Goal: Task Accomplishment & Management: Use online tool/utility

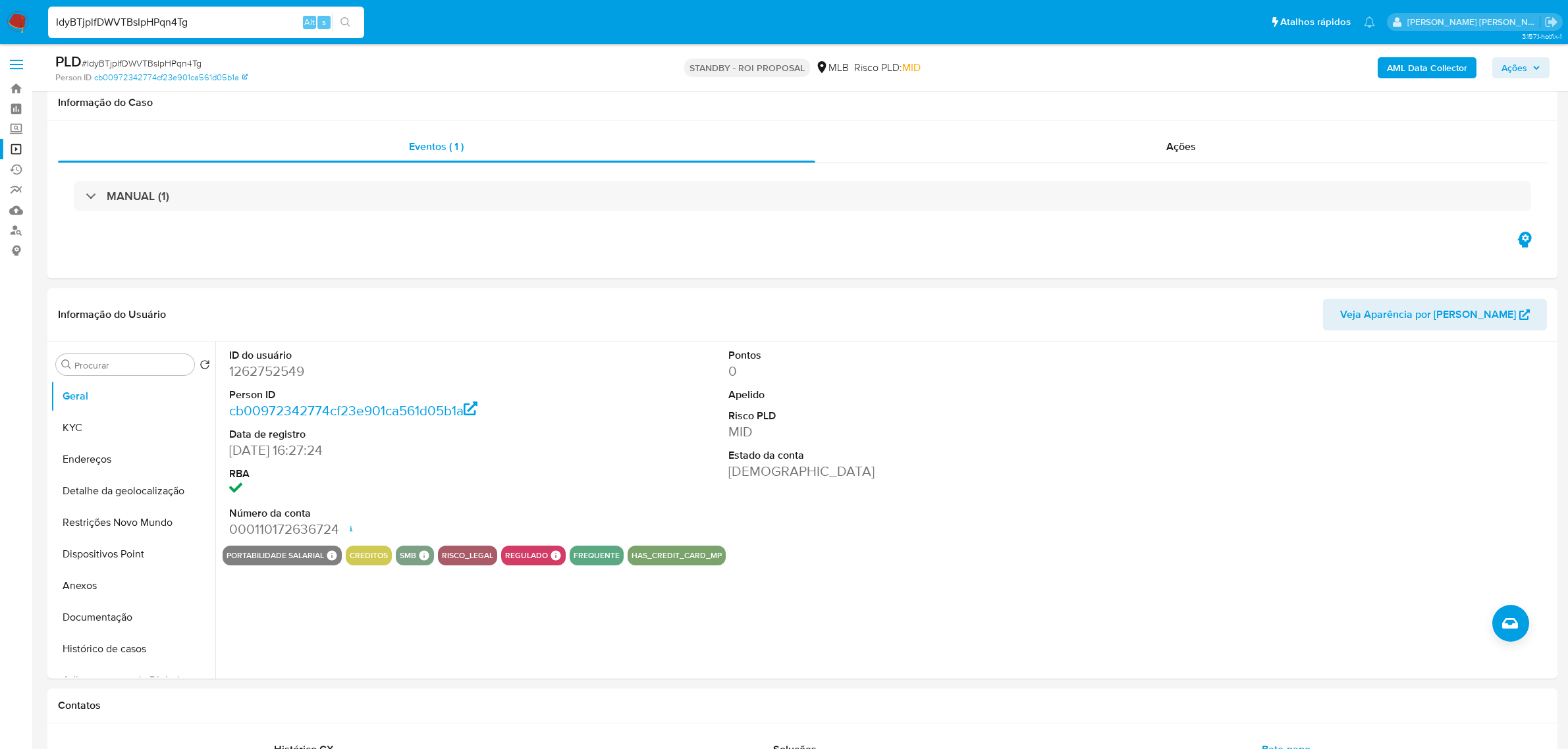
select select "10"
click at [216, 22] on input "IdyBTjplfDWVTBsIpHPqn4Tg" at bounding box center [206, 22] width 316 height 17
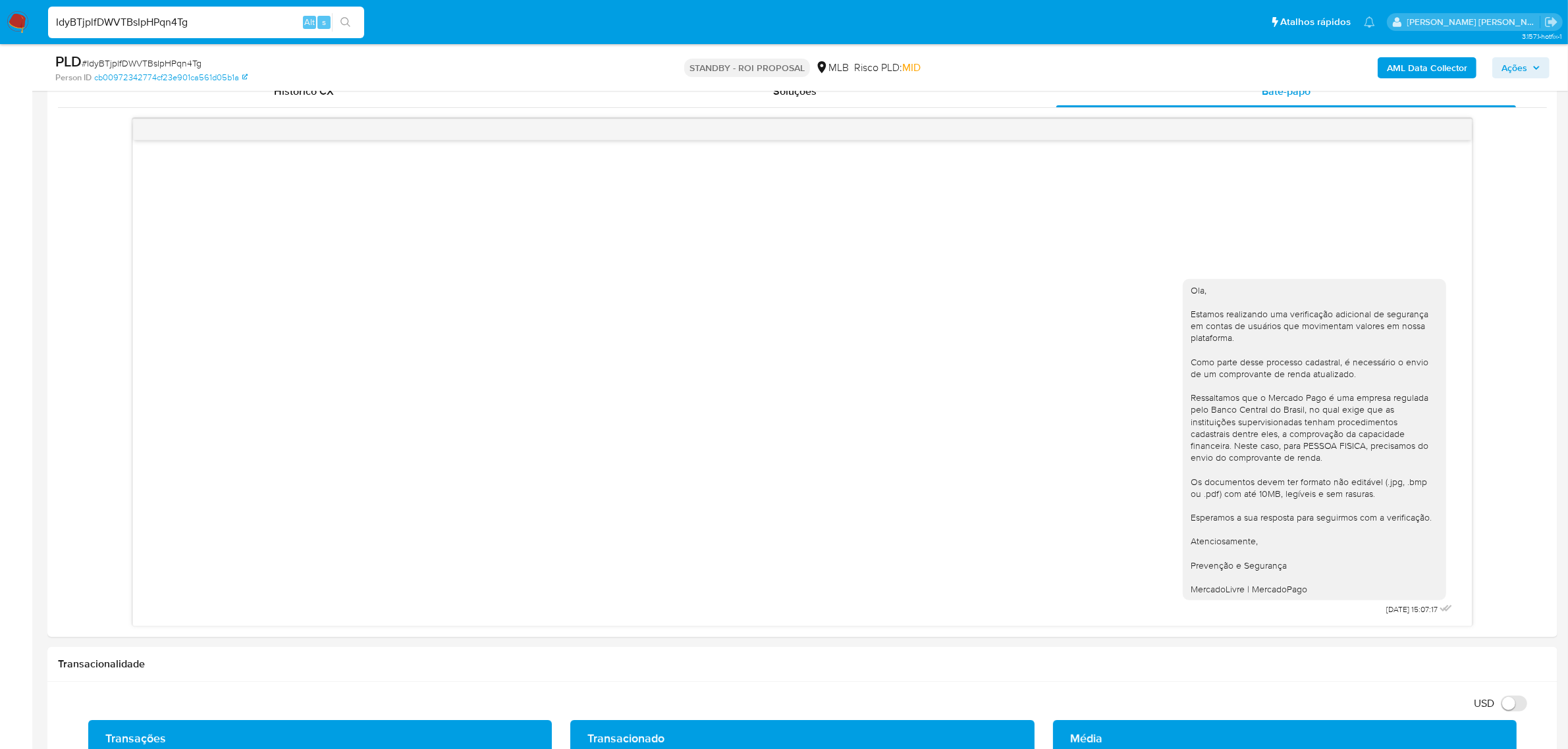
scroll to position [247, 0]
type input "EK37Ct3nH4XIDuU880pj37yf"
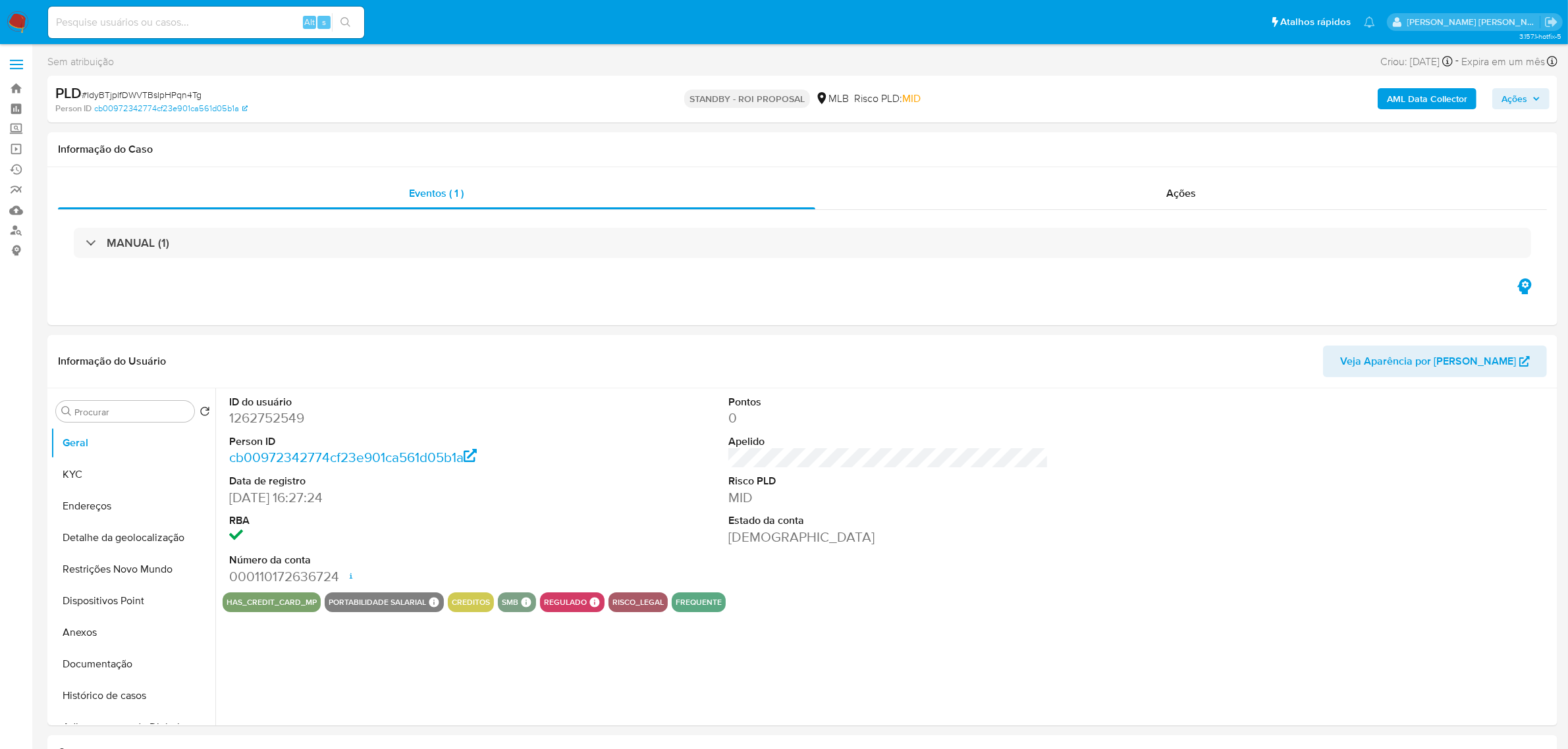
select select "10"
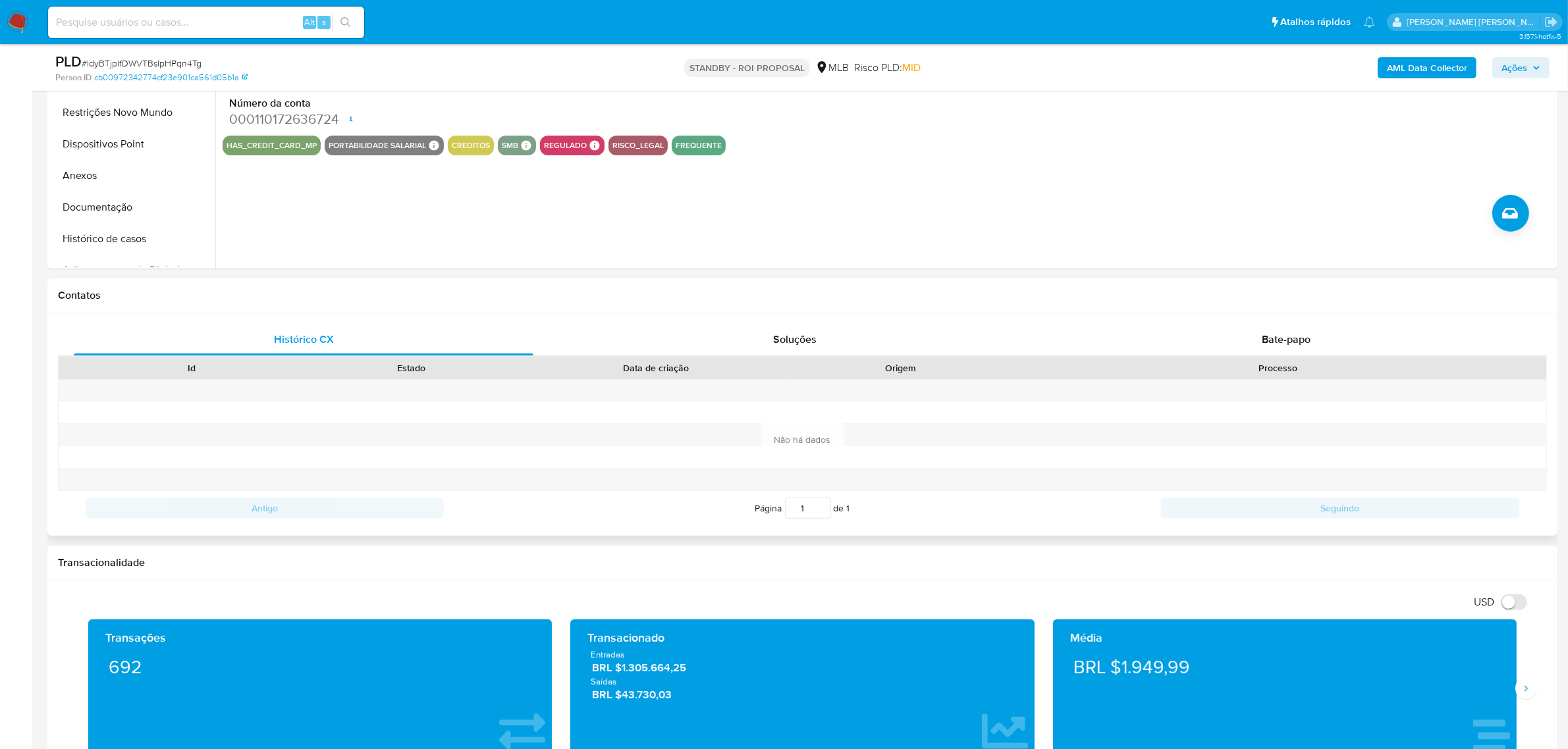
scroll to position [412, 0]
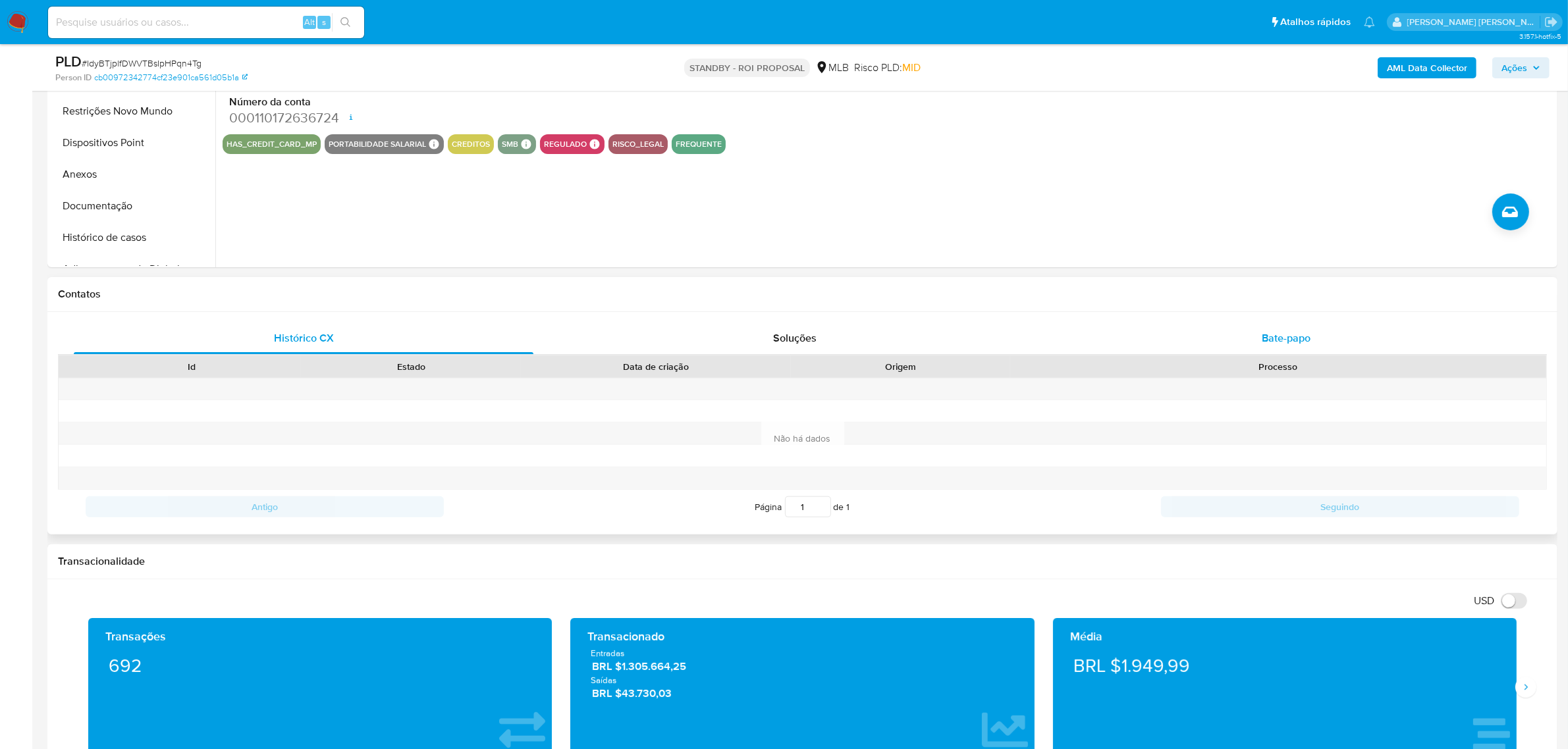
click at [1295, 324] on div "Bate-papo" at bounding box center [1286, 338] width 460 height 31
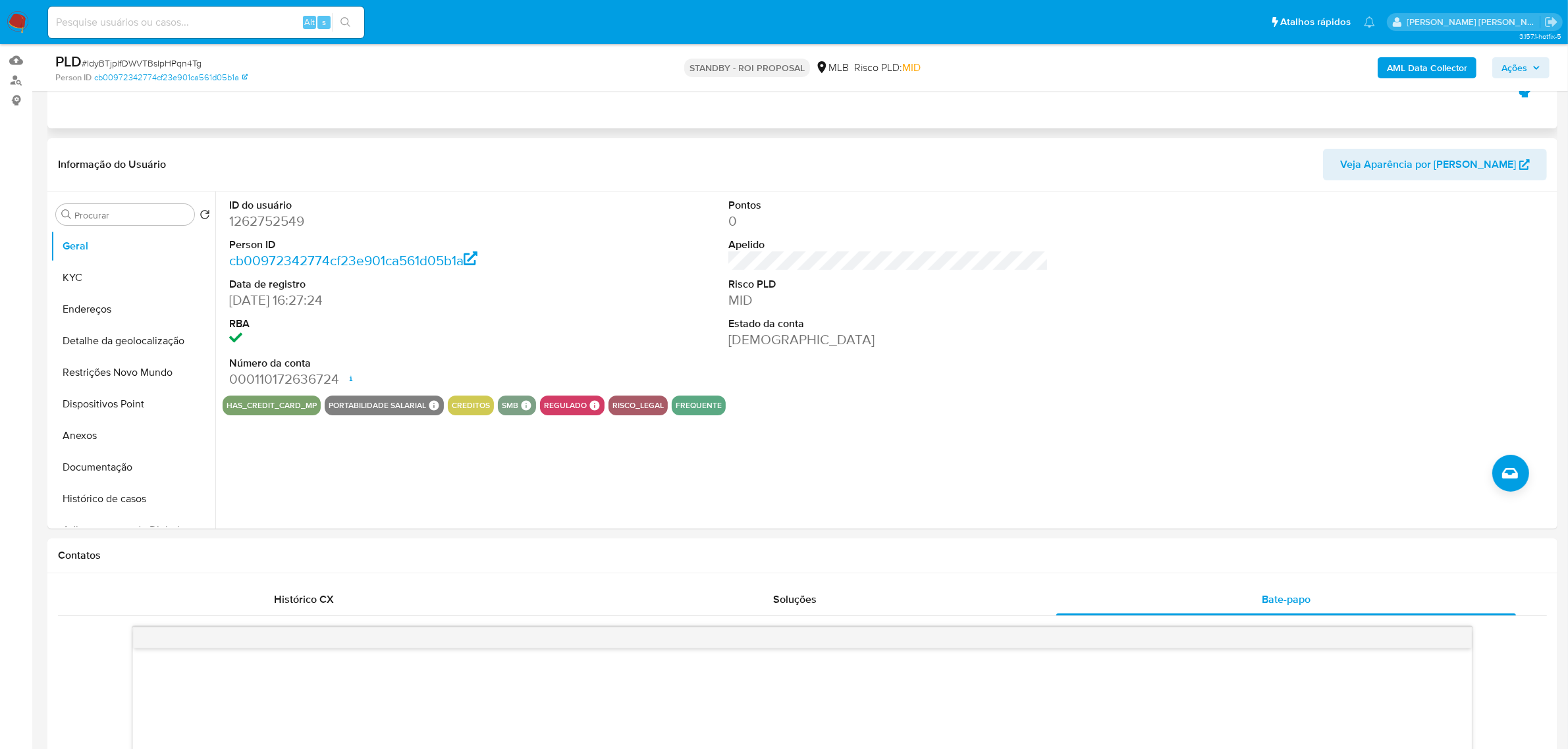
scroll to position [0, 0]
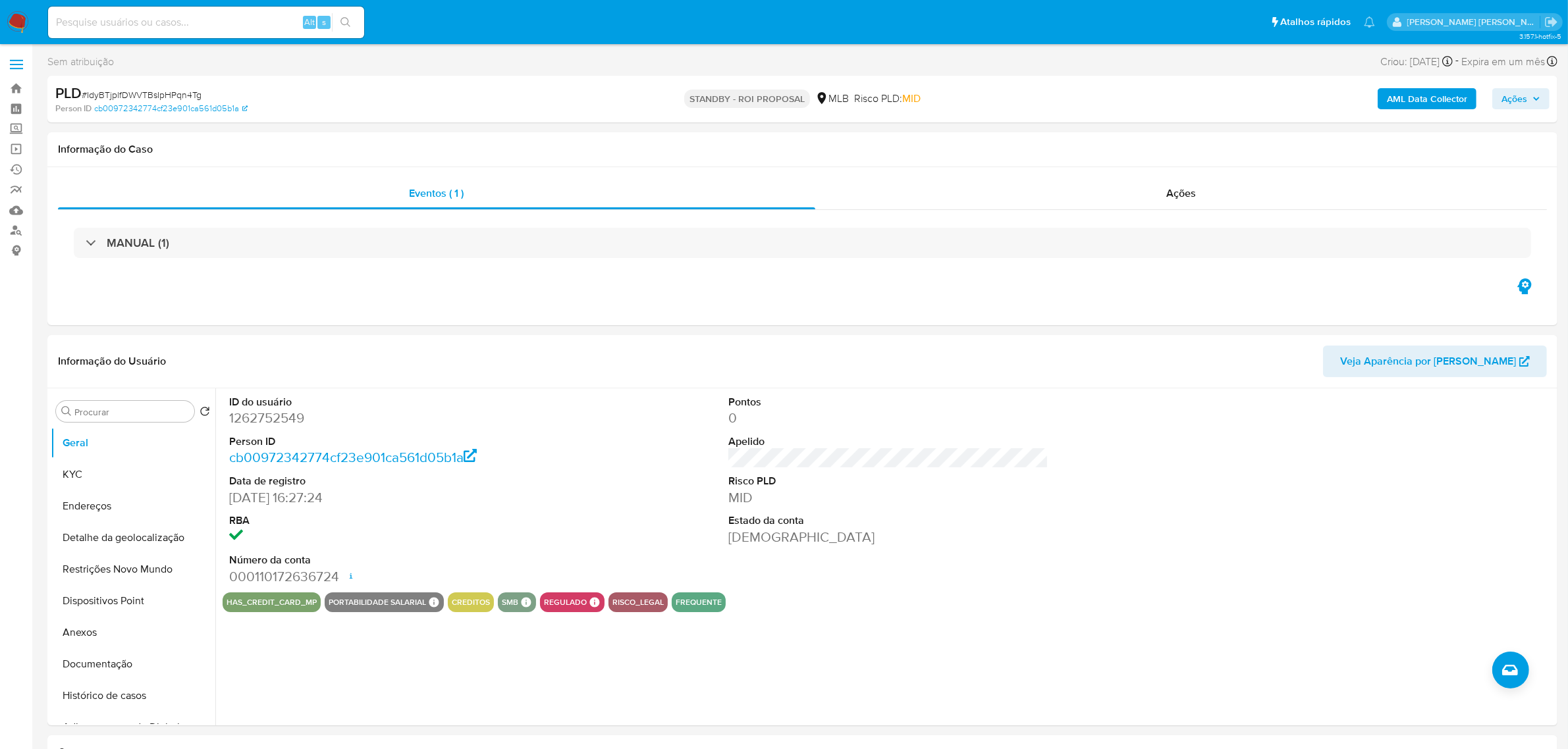
click at [17, 61] on label at bounding box center [16, 65] width 33 height 28
click at [0, 0] on input "checkbox" at bounding box center [0, 0] width 0 height 0
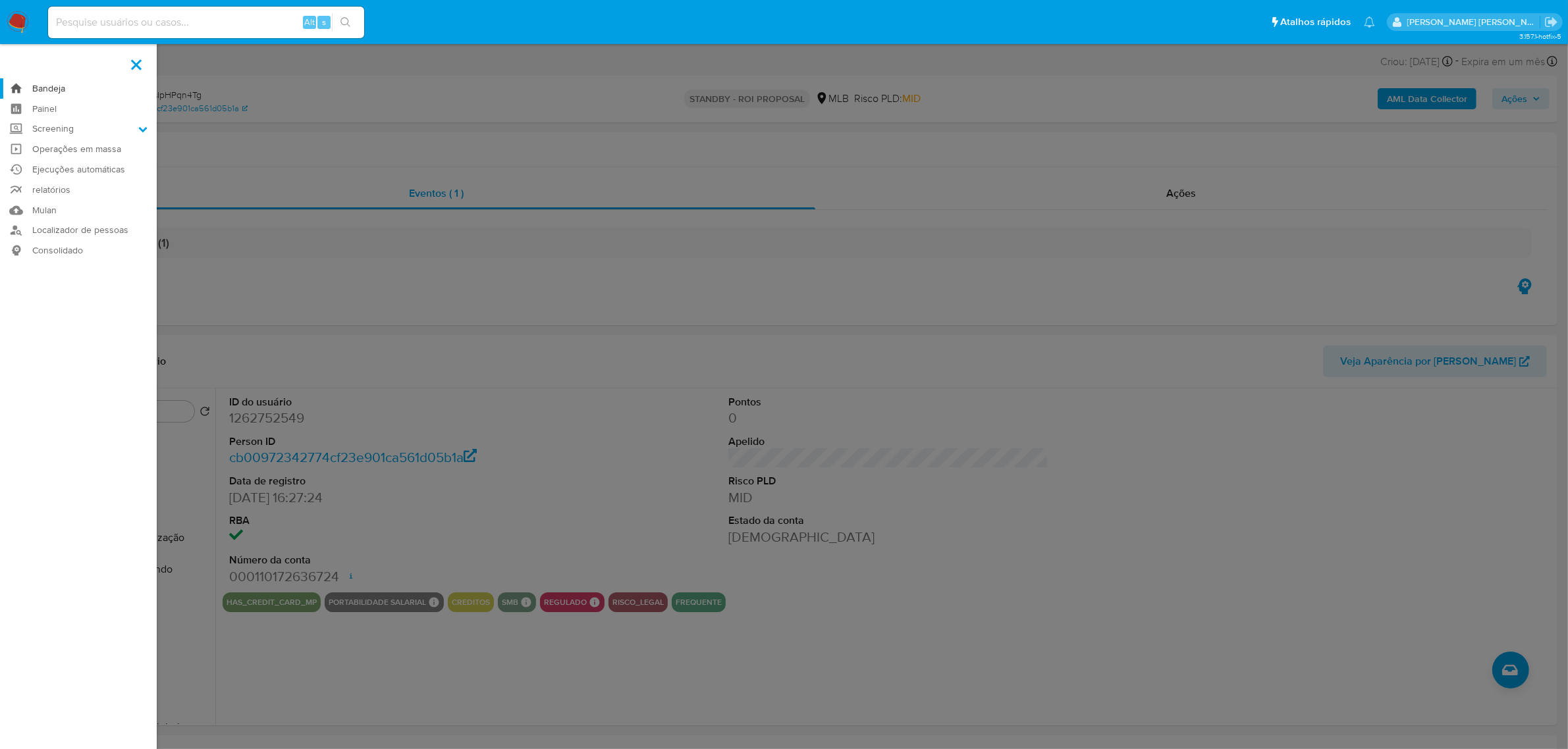
click at [55, 90] on link "Bandeja" at bounding box center [78, 88] width 157 height 20
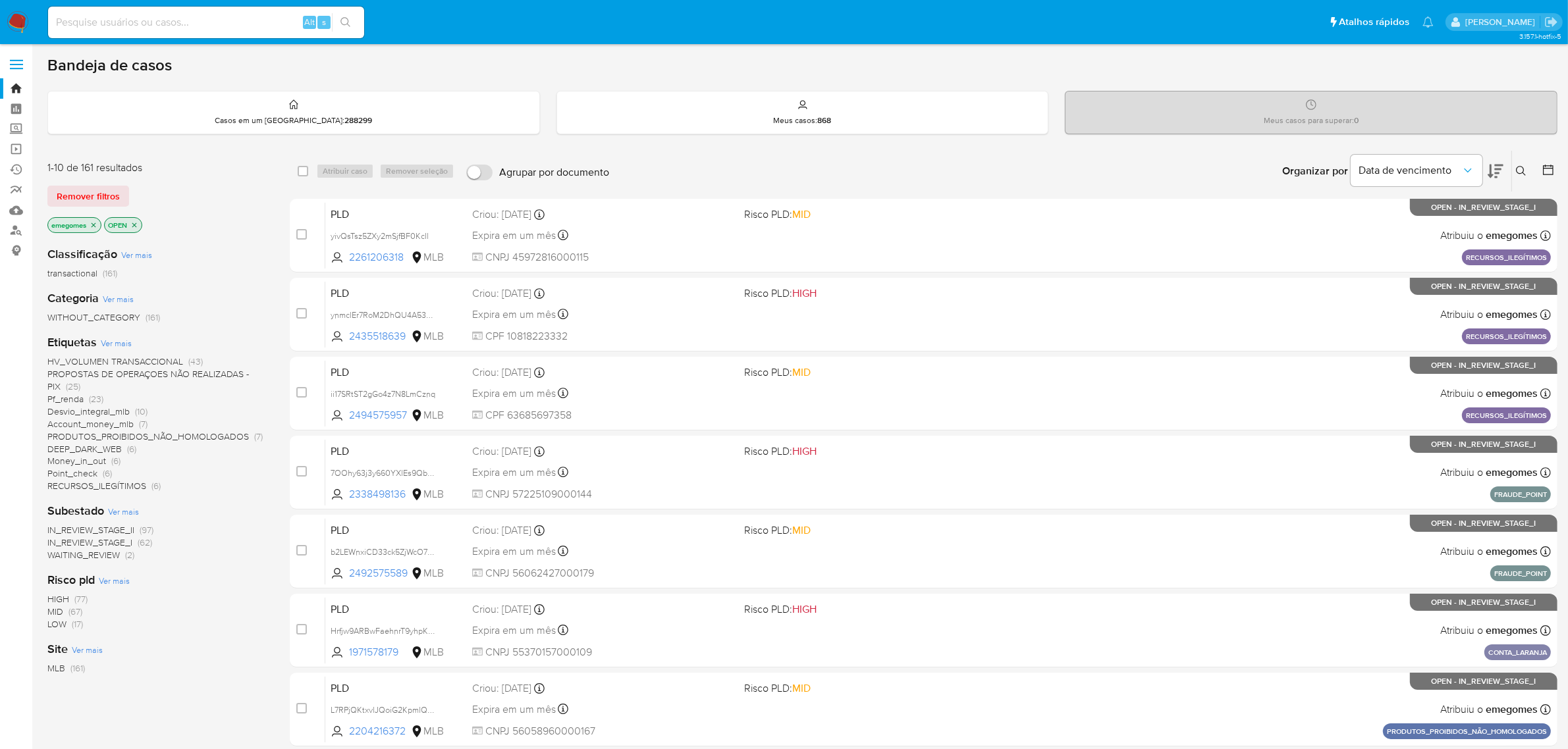
click at [1526, 163] on button at bounding box center [1522, 171] width 22 height 16
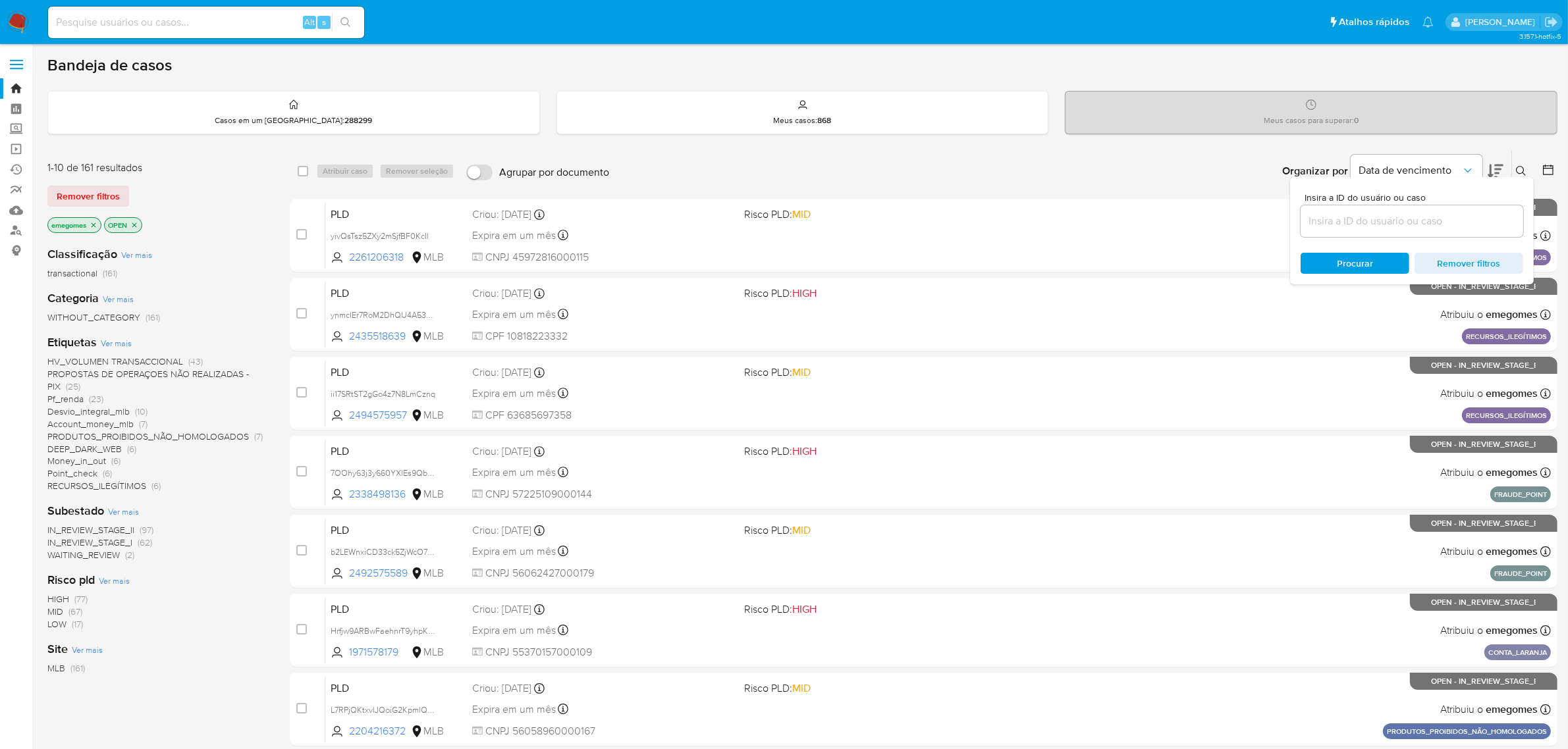
click at [1328, 221] on input at bounding box center [1411, 221] width 222 height 17
type input "hmcDRulpPoD7KRNwAz7HlTBQ"
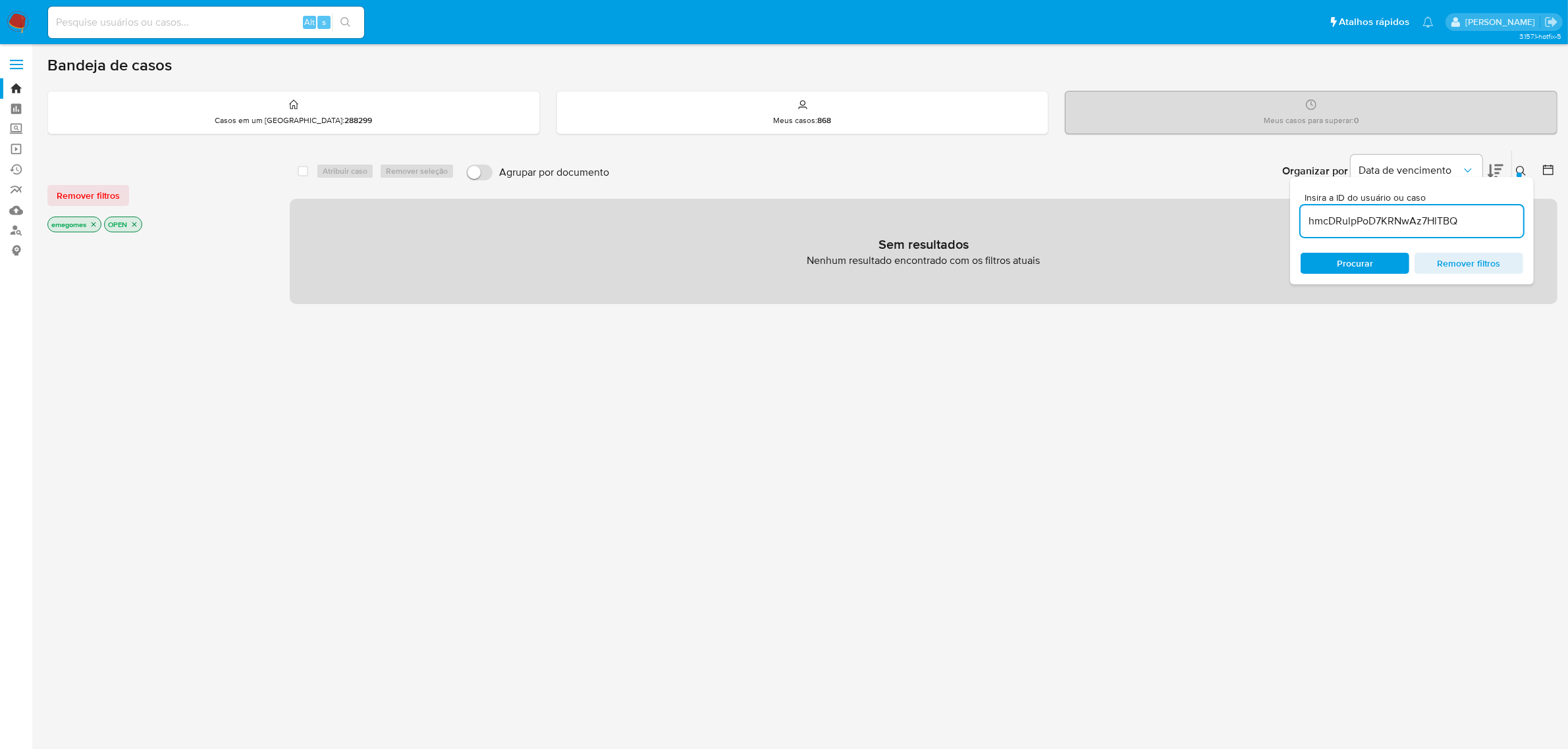
click at [96, 222] on icon "close-filter" at bounding box center [94, 224] width 5 height 5
click at [81, 224] on icon "close-filter" at bounding box center [78, 224] width 8 height 8
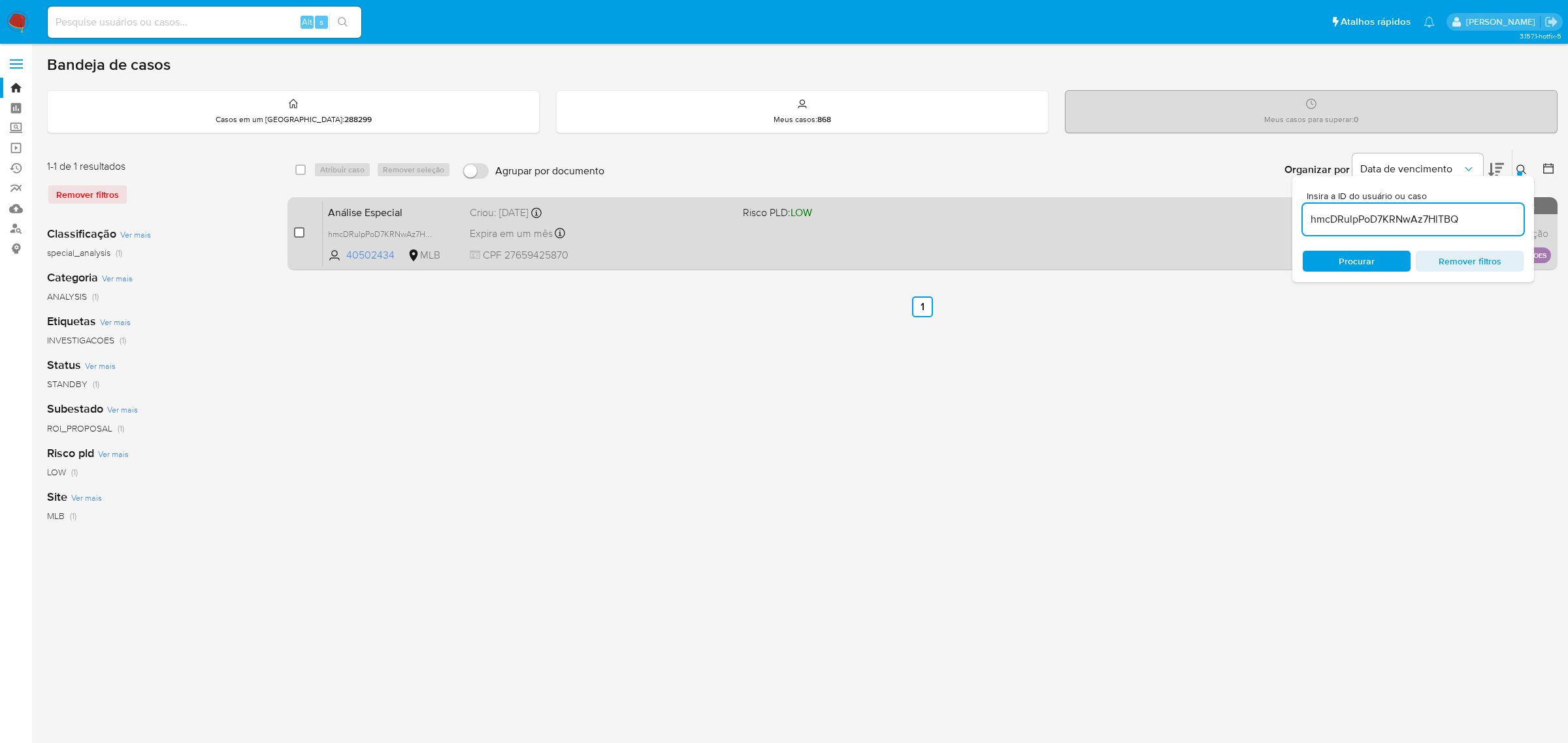
click at [302, 235] on input "checkbox" at bounding box center [299, 232] width 10 height 10
checkbox input "true"
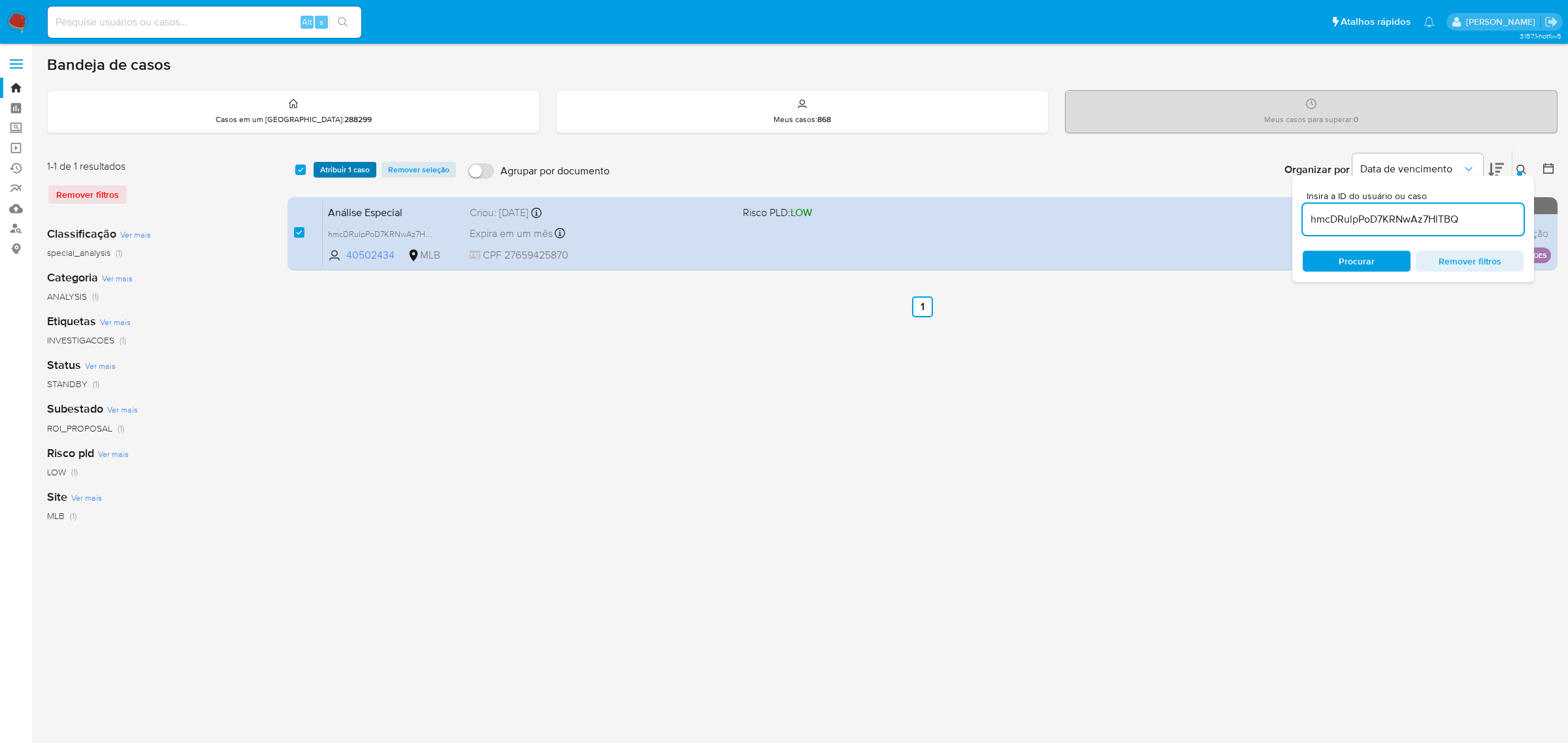
click at [338, 168] on span "Atribuir 1 caso" at bounding box center [345, 170] width 50 height 13
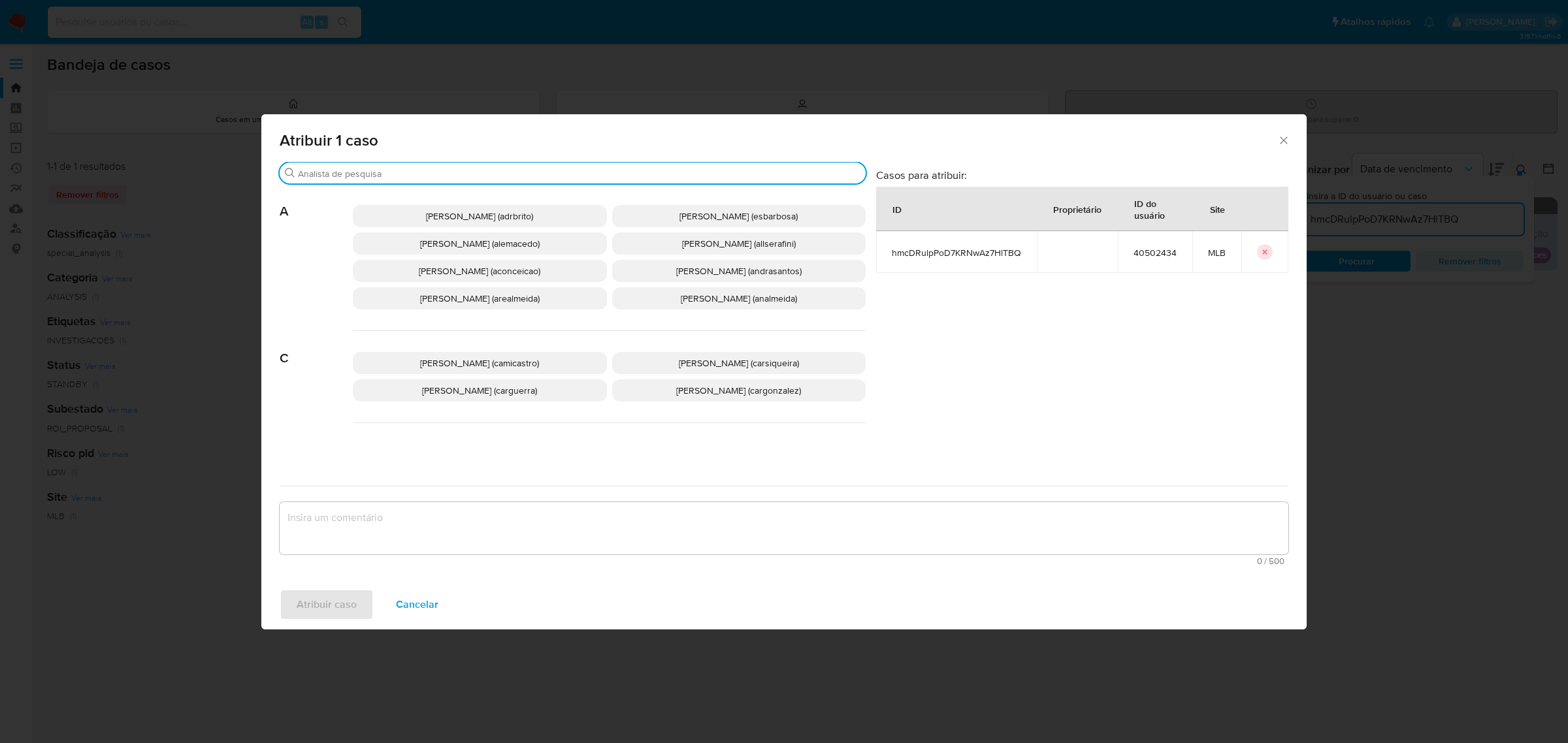
click at [515, 175] on input "Procurar" at bounding box center [579, 173] width 562 height 12
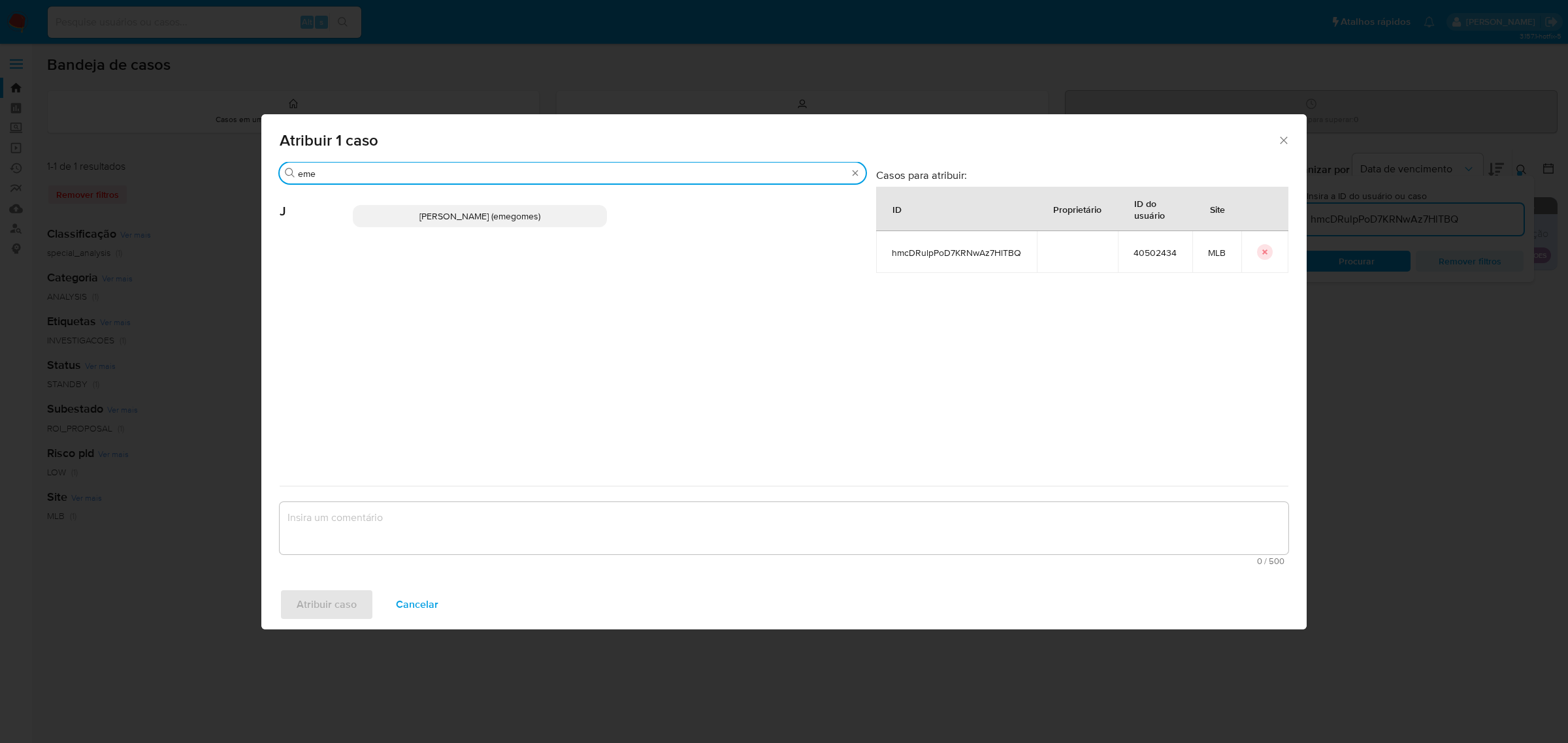
drag, startPoint x: 420, startPoint y: 176, endPoint x: 254, endPoint y: 177, distance: 166.0
click at [254, 177] on div "Atribuir 1 caso Procurar eme J Jose Emerson Gomes Pereira (emegomes) Casos para…" at bounding box center [784, 372] width 1568 height 743
type input "clo"
click at [466, 213] on span "Lucas Clososki Rangel Pereira (lclososki)" at bounding box center [479, 216] width 110 height 13
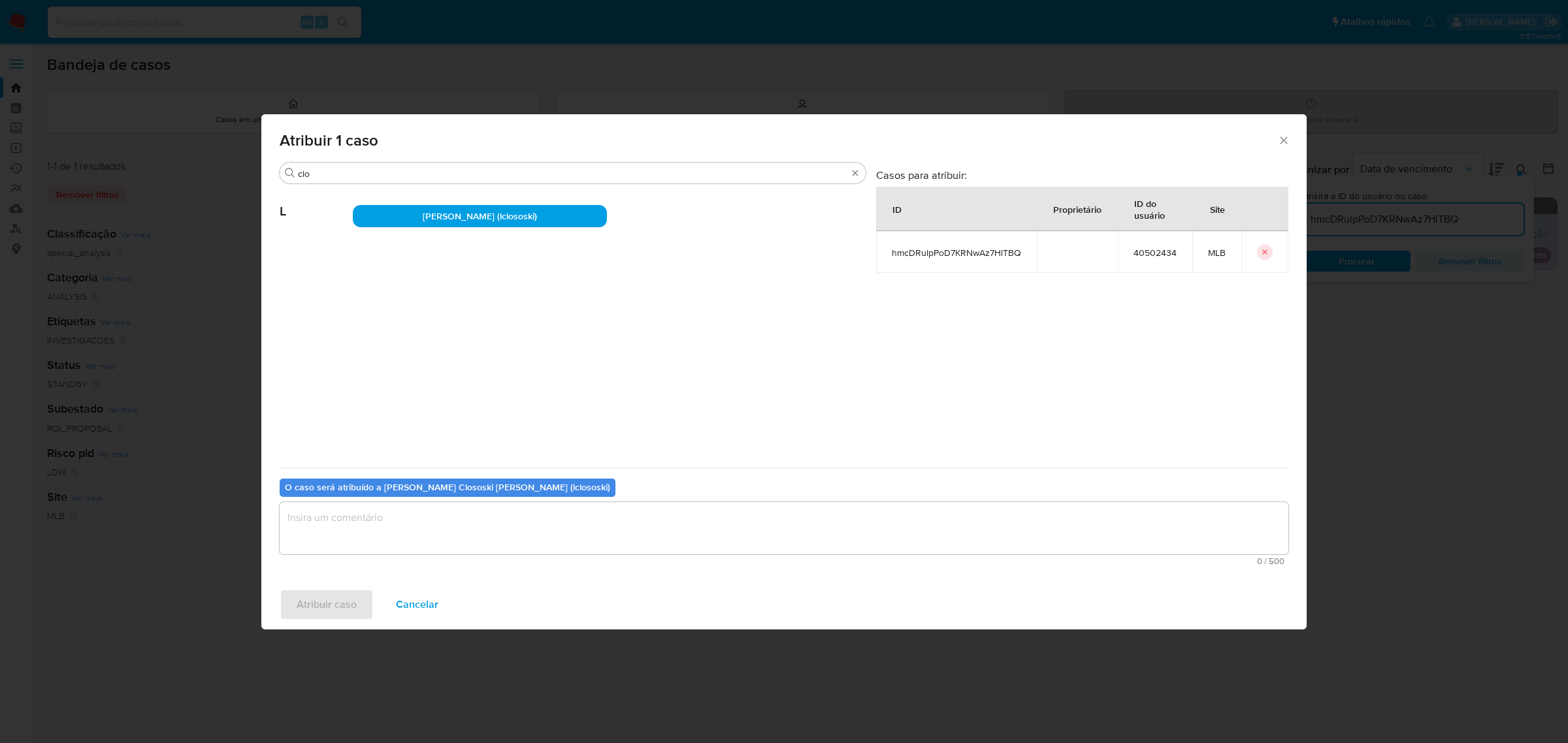
click at [395, 530] on textarea "assign-modal" at bounding box center [784, 528] width 1009 height 52
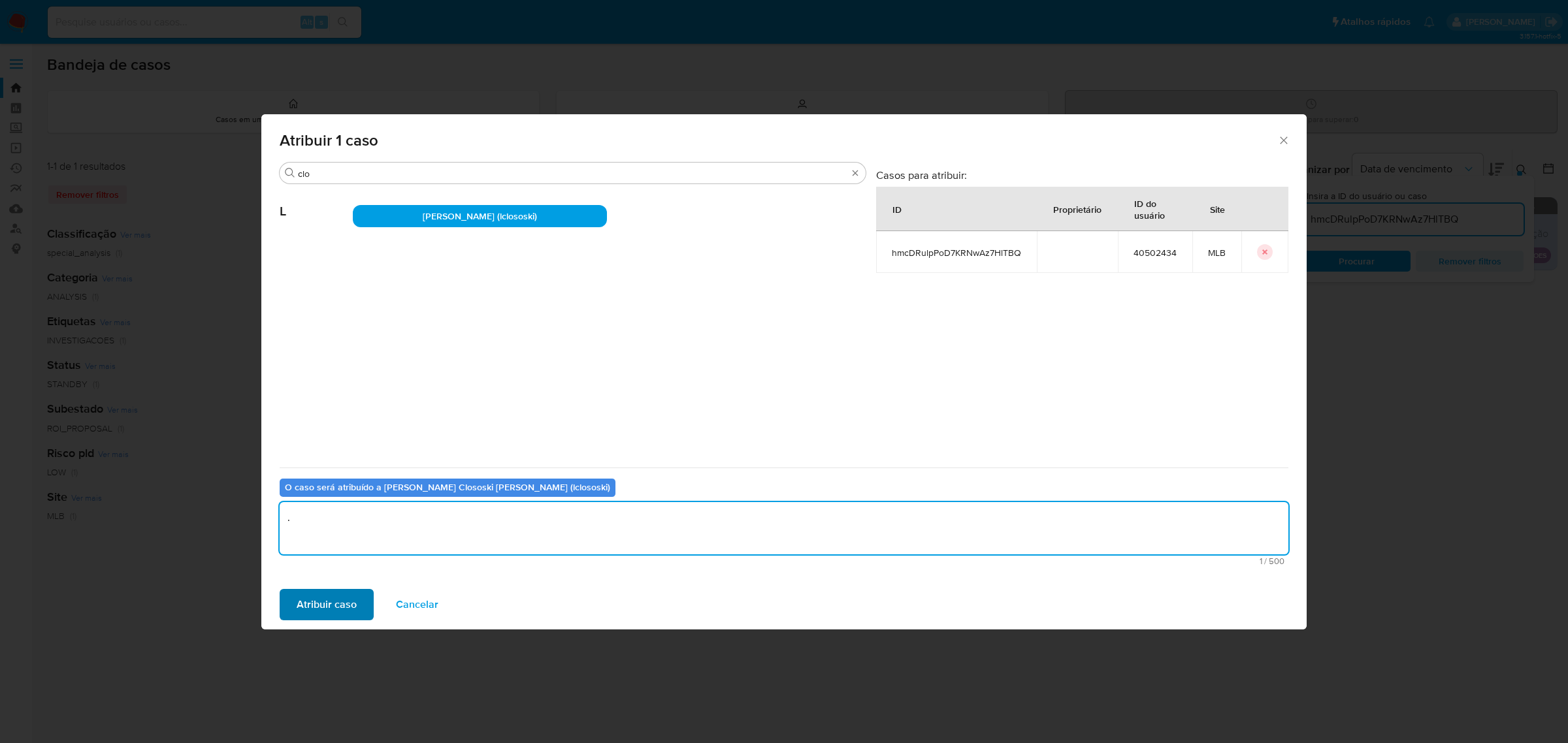
type textarea "."
click at [342, 596] on span "Atribuir caso" at bounding box center [327, 604] width 60 height 28
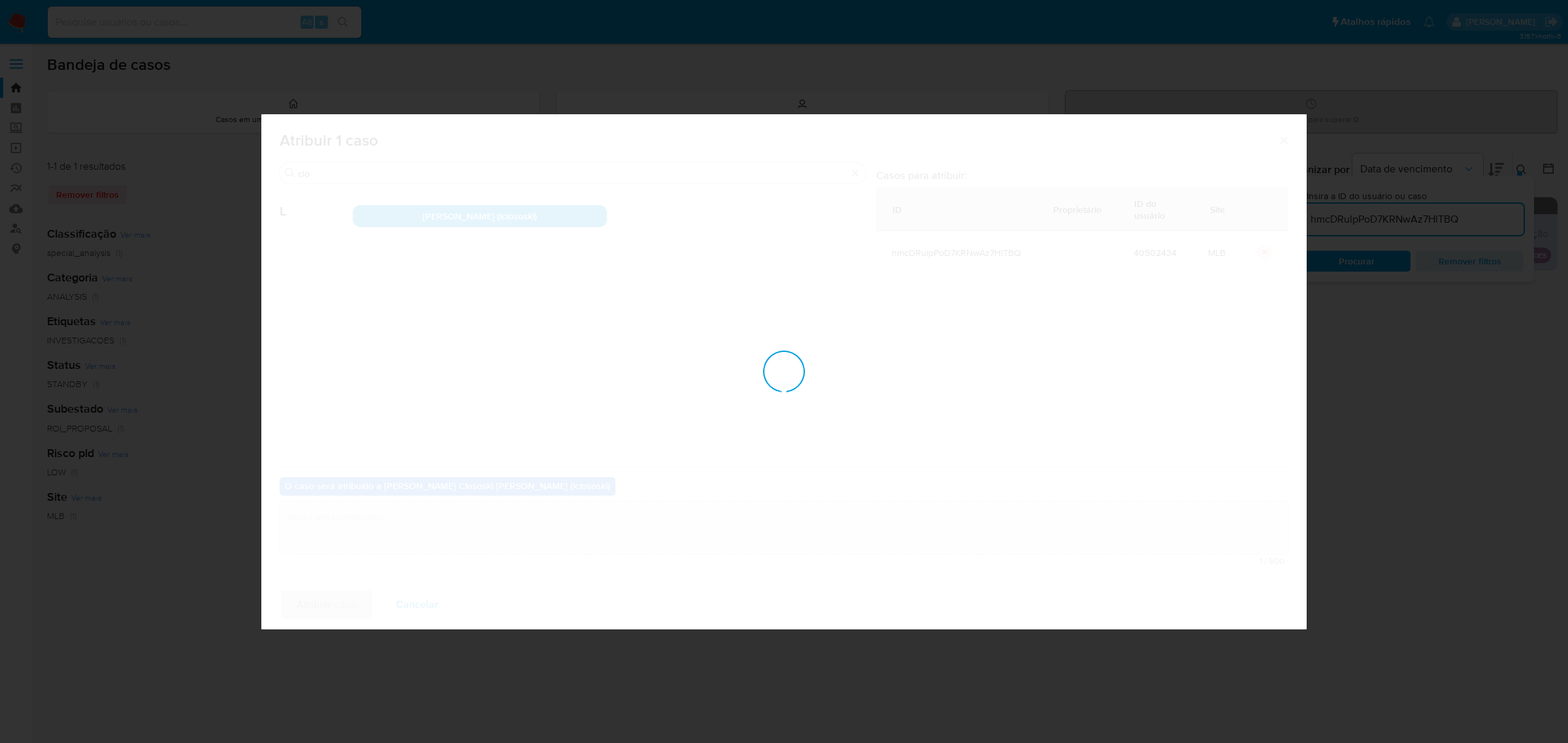
checkbox input "false"
